Goal: Navigation & Orientation: Find specific page/section

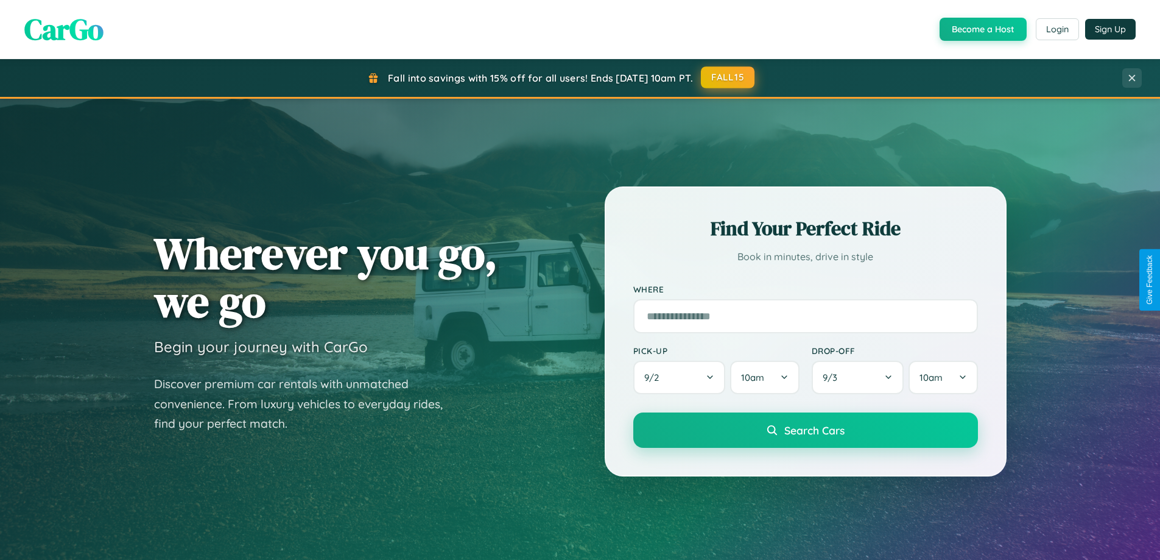
click at [728, 77] on button "FALL15" at bounding box center [728, 77] width 54 height 22
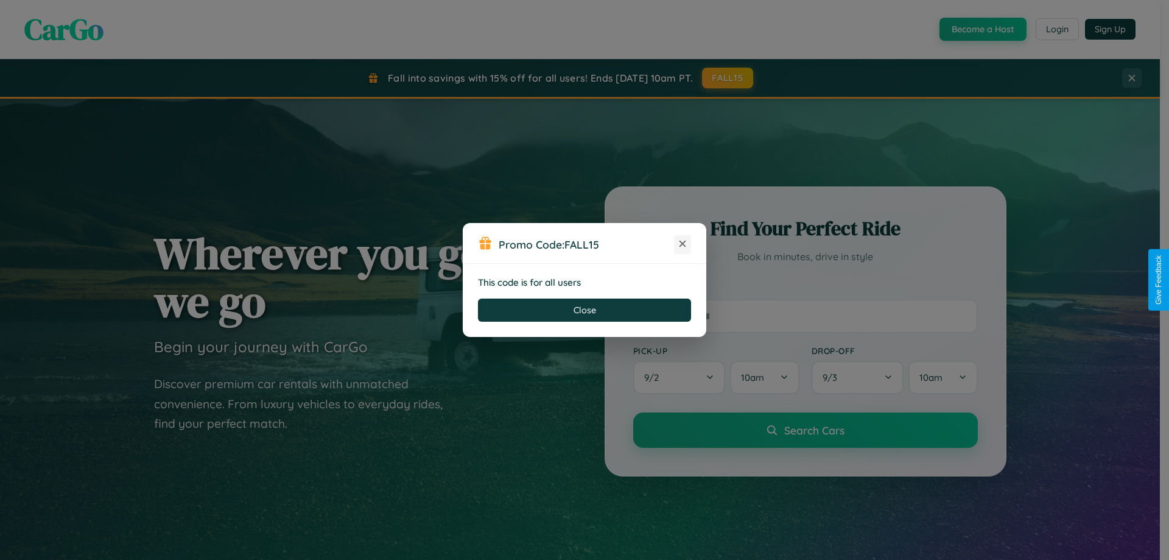
click at [683, 244] on icon at bounding box center [683, 243] width 12 height 12
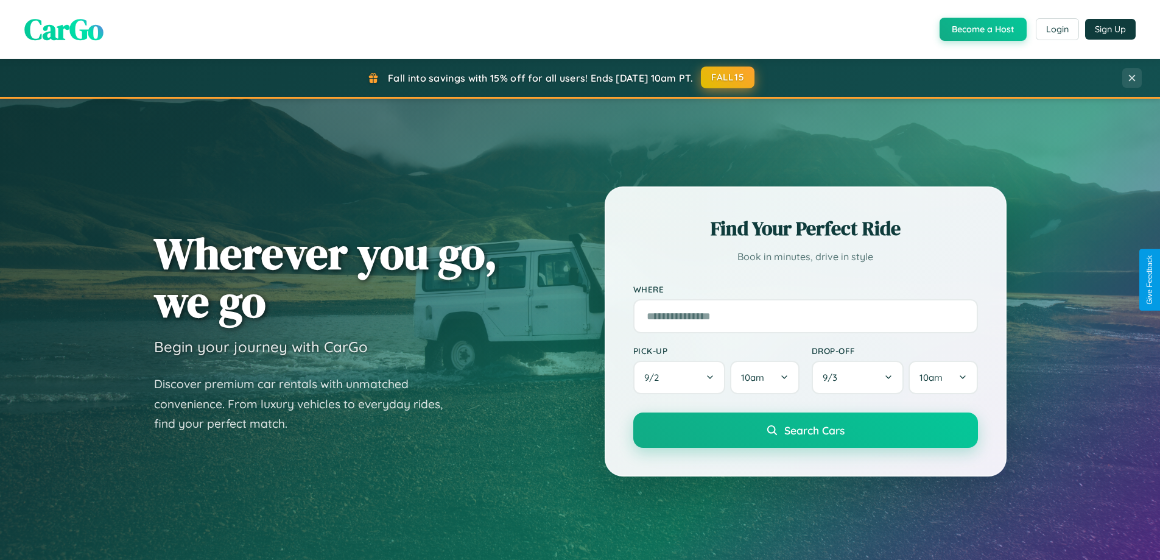
click at [728, 77] on button "FALL15" at bounding box center [728, 77] width 54 height 22
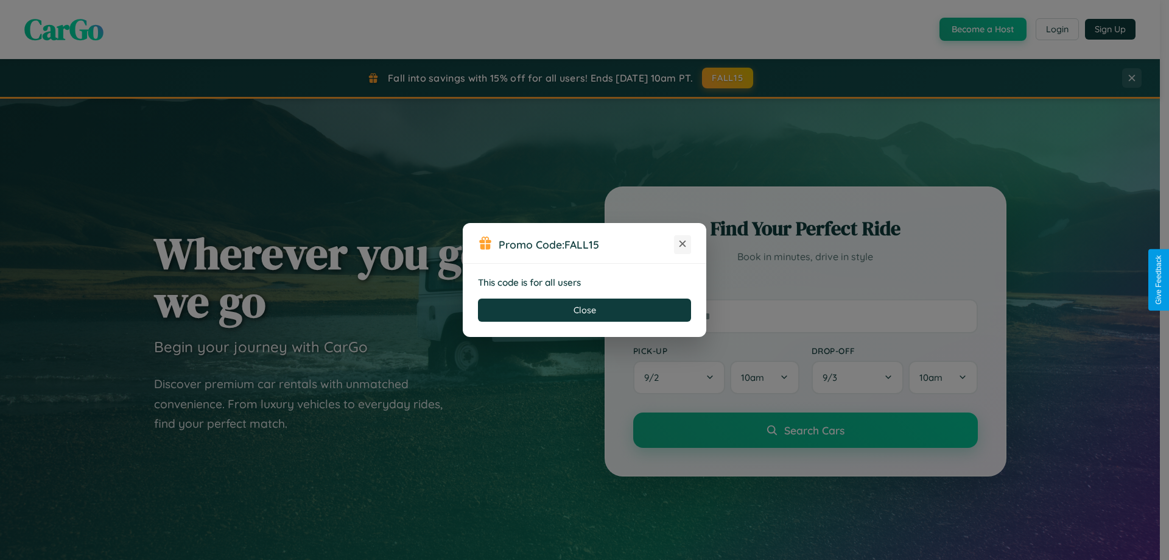
click at [683, 244] on icon at bounding box center [683, 243] width 12 height 12
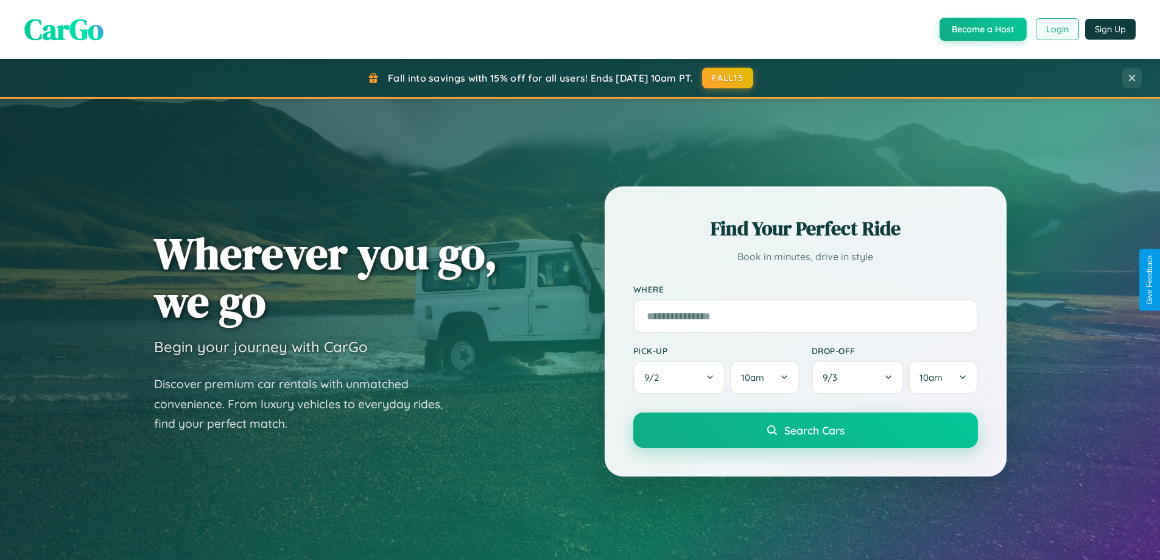
click at [1057, 29] on button "Login" at bounding box center [1057, 29] width 43 height 22
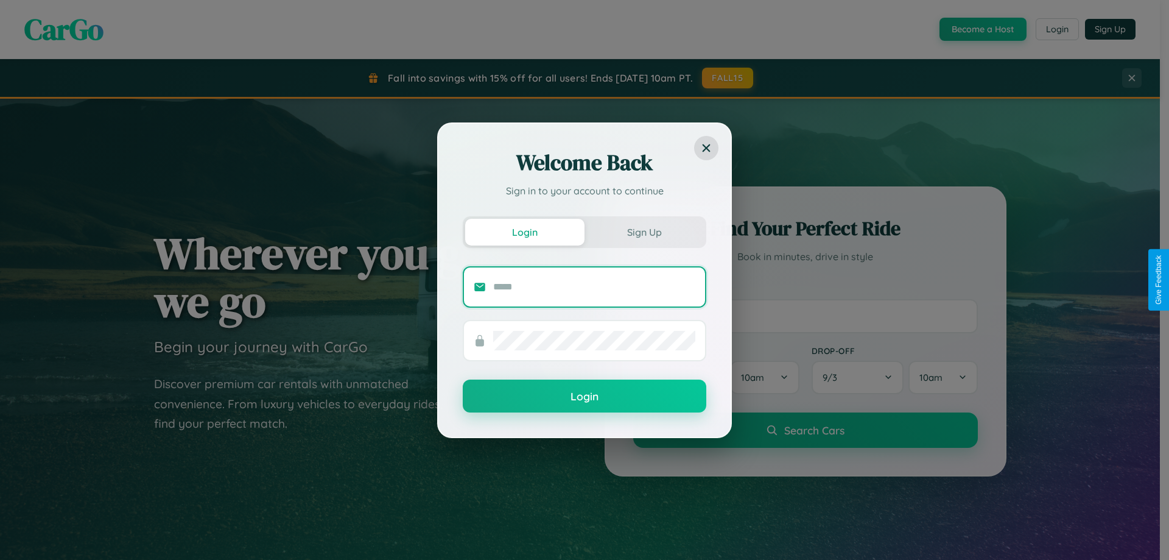
click at [594, 286] on input "text" at bounding box center [594, 286] width 202 height 19
type input "**********"
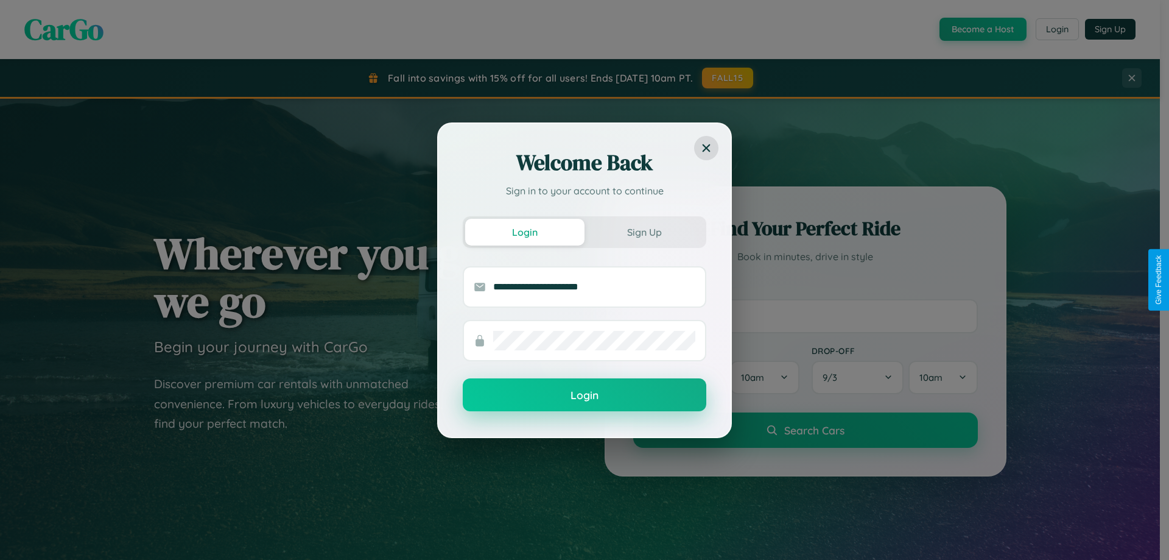
click at [585, 395] on button "Login" at bounding box center [585, 394] width 244 height 33
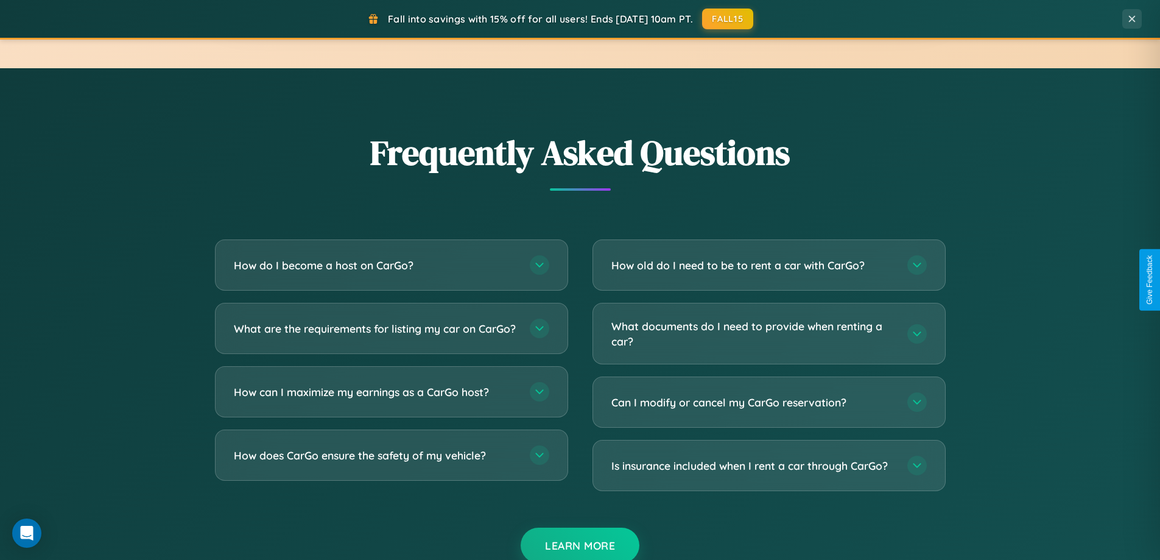
scroll to position [2343, 0]
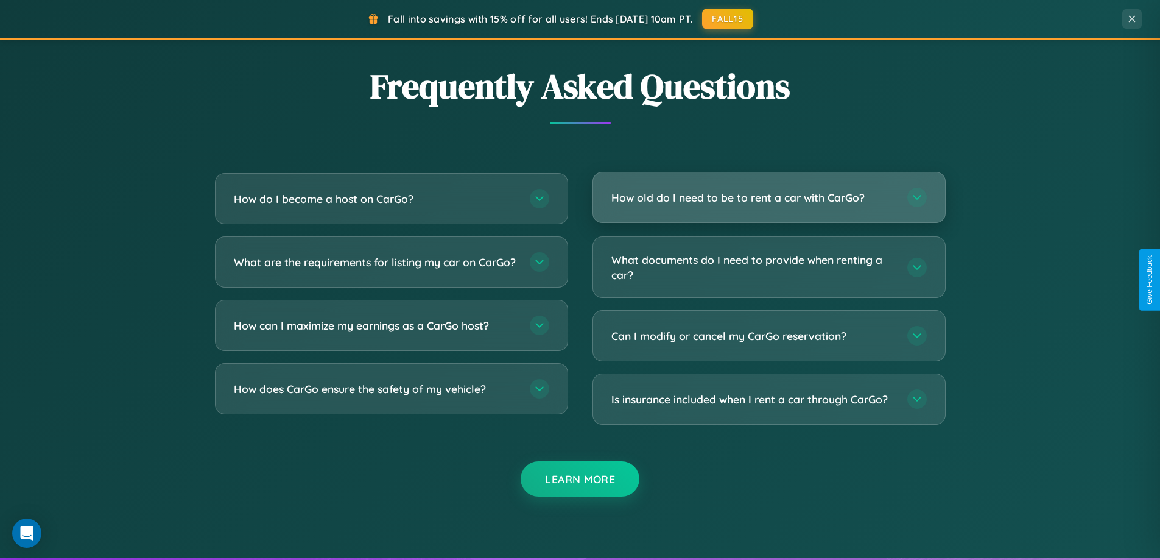
click at [768, 197] on h3 "How old do I need to be to rent a car with CarGo?" at bounding box center [753, 197] width 284 height 15
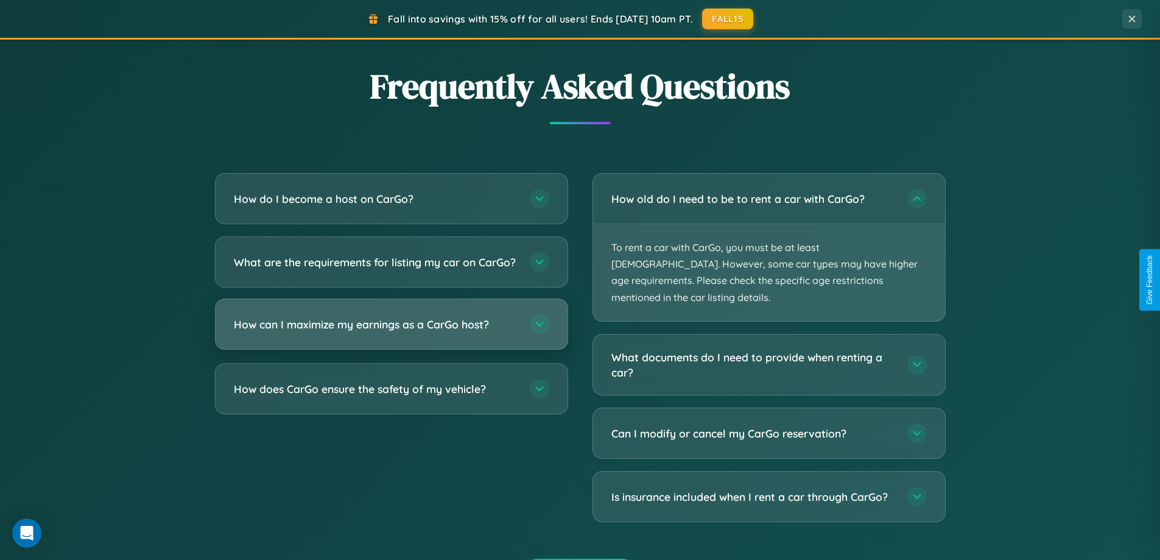
click at [391, 332] on h3 "How can I maximize my earnings as a CarGo host?" at bounding box center [376, 324] width 284 height 15
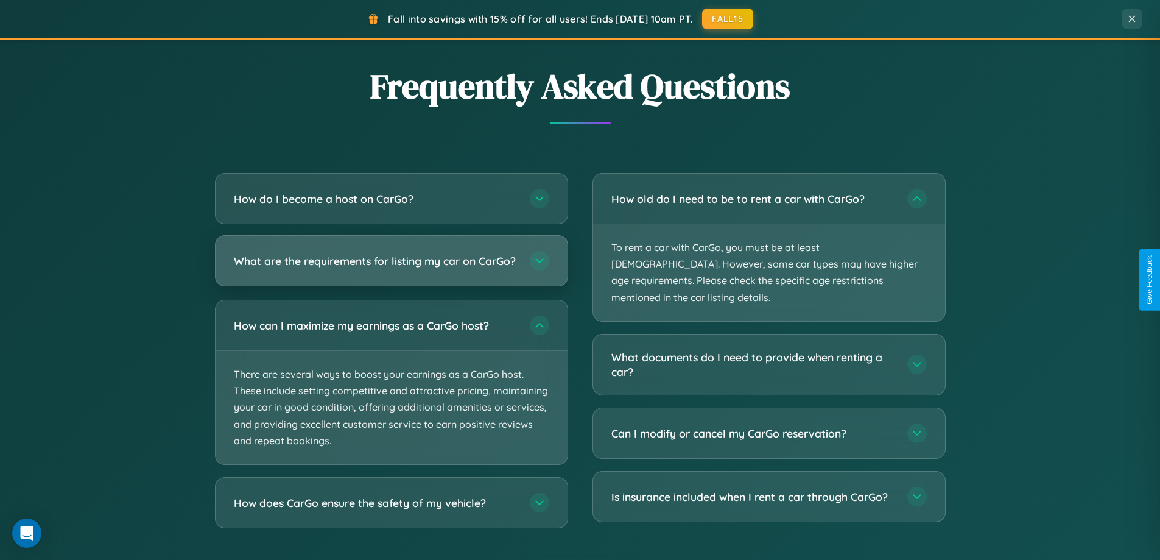
click at [391, 266] on h3 "What are the requirements for listing my car on CarGo?" at bounding box center [376, 260] width 284 height 15
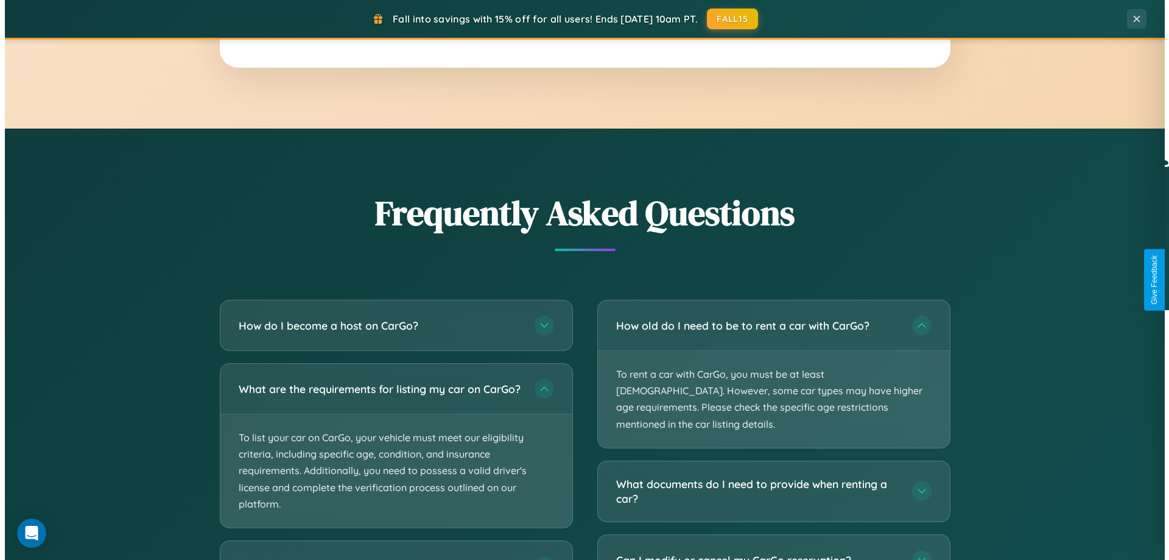
scroll to position [0, 0]
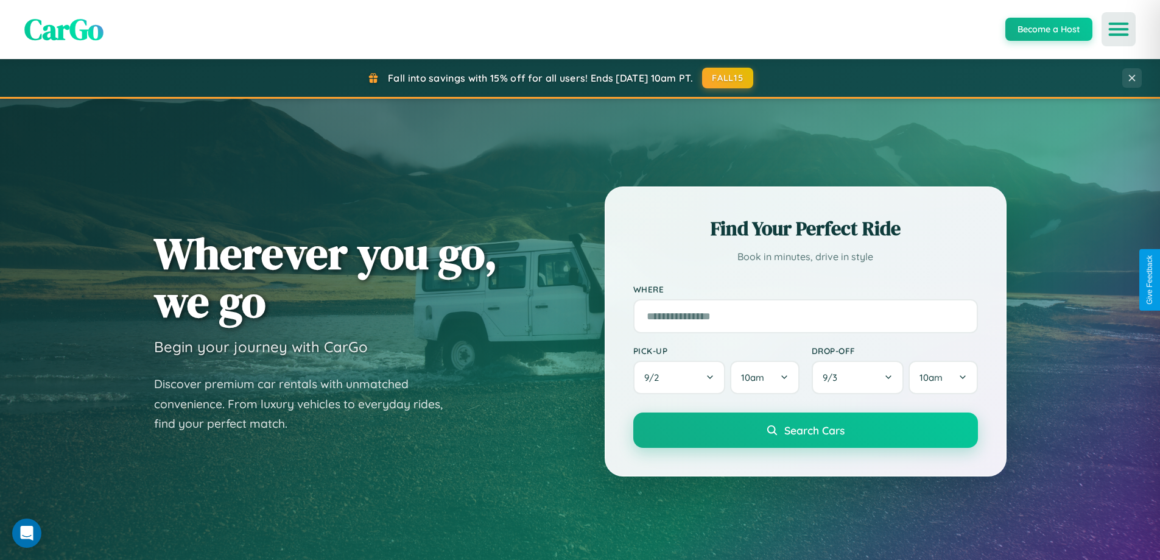
click at [1119, 29] on icon "Open menu" at bounding box center [1119, 29] width 18 height 11
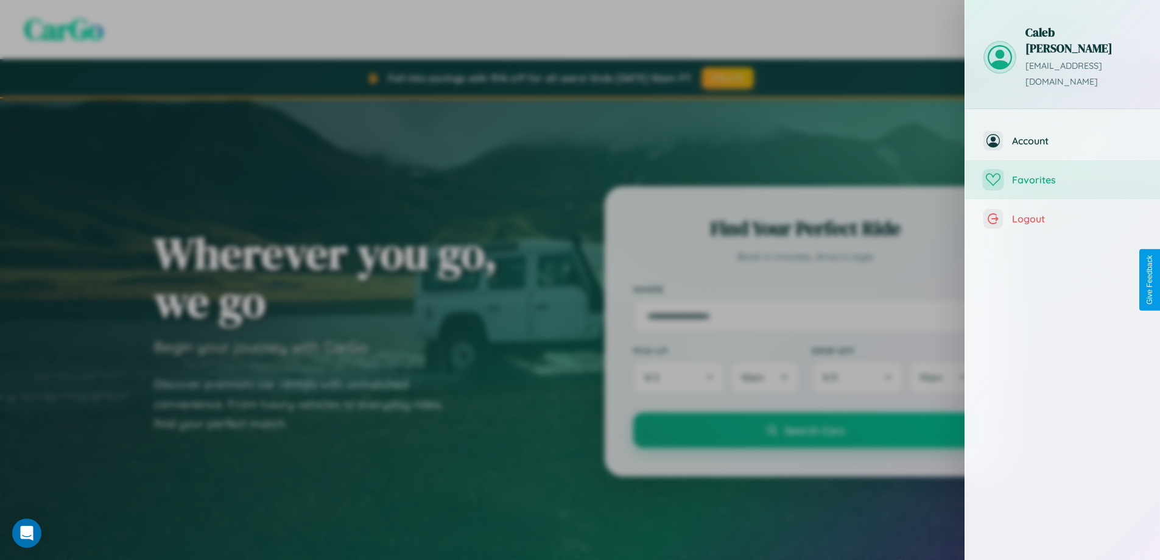
click at [1063, 174] on span "Favorites" at bounding box center [1077, 180] width 130 height 12
